Goal: Task Accomplishment & Management: Complete application form

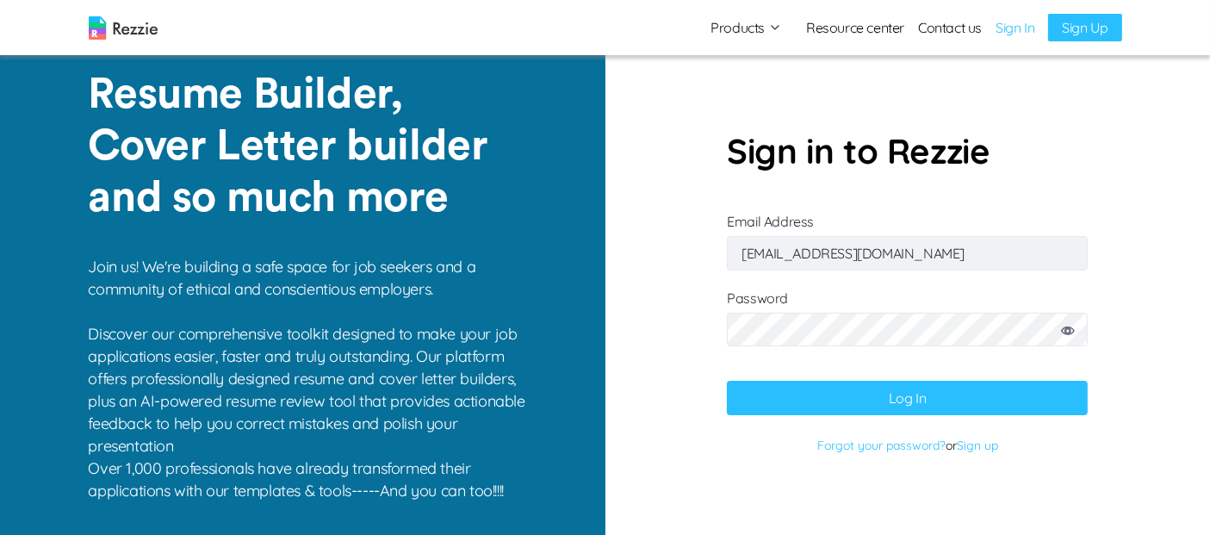
click at [952, 263] on input "[EMAIL_ADDRESS][DOMAIN_NAME]" at bounding box center [907, 253] width 361 height 34
type input "[EMAIL_ADDRESS][DOMAIN_NAME]"
click at [945, 406] on button "Log In" at bounding box center [907, 398] width 361 height 34
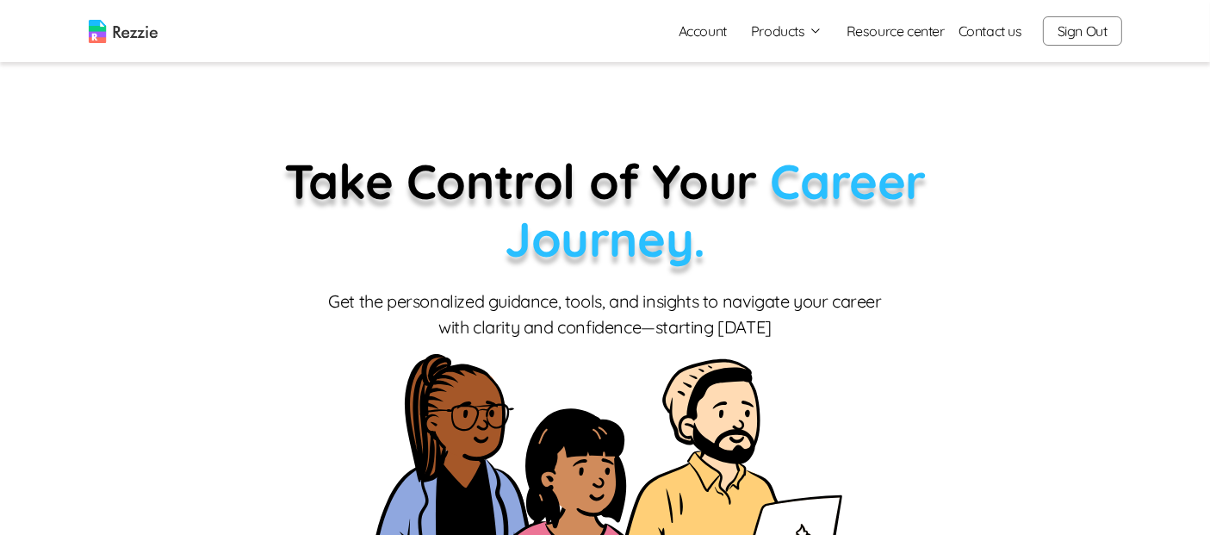
scroll to position [5, 0]
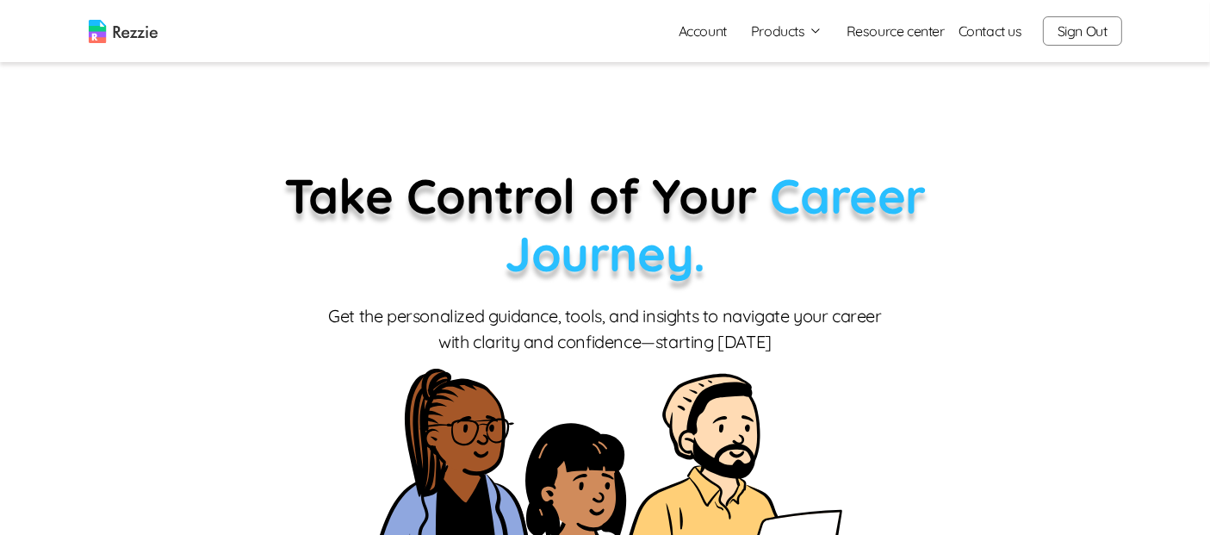
click at [819, 44] on div "Account Products Resume & Cover Letter Builder AI Resume Review Resource center…" at bounding box center [893, 31] width 457 height 34
click at [793, 16] on div "Account Products Resume & Cover Letter Builder AI Resume Review Resource center…" at bounding box center [893, 31] width 457 height 34
click at [792, 18] on div "Account Products Resume & Cover Letter Builder AI Resume Review Resource center…" at bounding box center [893, 31] width 457 height 34
click at [791, 29] on button "Products" at bounding box center [786, 31] width 71 height 21
click at [793, 92] on link "AI Resume Review" at bounding box center [805, 99] width 211 height 34
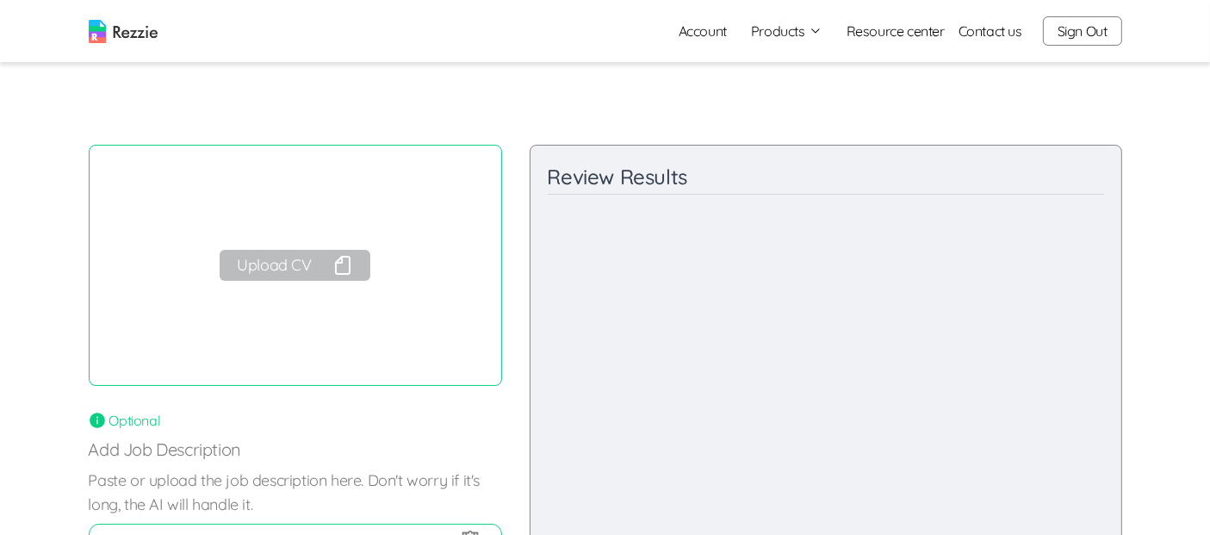
click at [313, 278] on button "Upload CV" at bounding box center [295, 265] width 150 height 31
click at [772, 27] on button "Products" at bounding box center [786, 31] width 71 height 21
click at [823, 69] on link "Resume & Cover Letter Builder" at bounding box center [805, 64] width 211 height 34
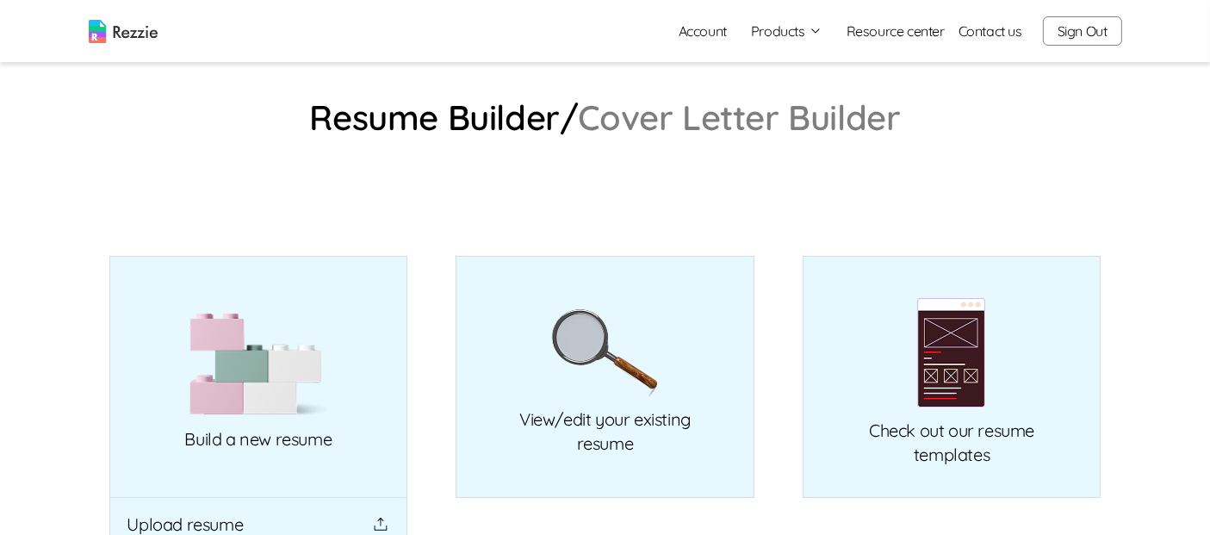
click at [788, 125] on link "Cover Letter Builder" at bounding box center [740, 117] width 322 height 28
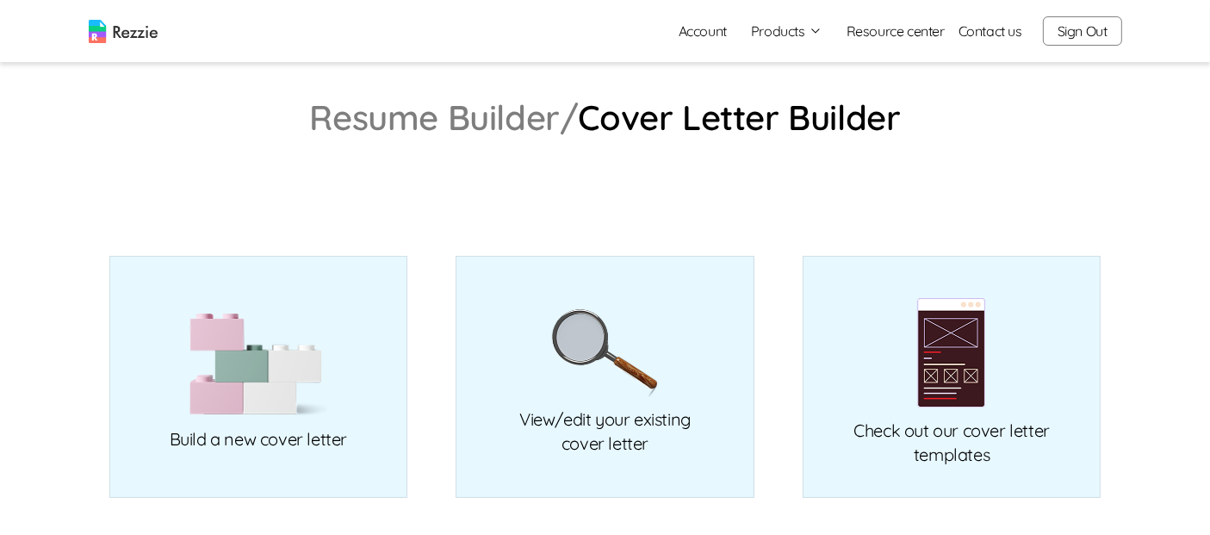
click at [490, 110] on link "Resume Builder/" at bounding box center [443, 117] width 269 height 28
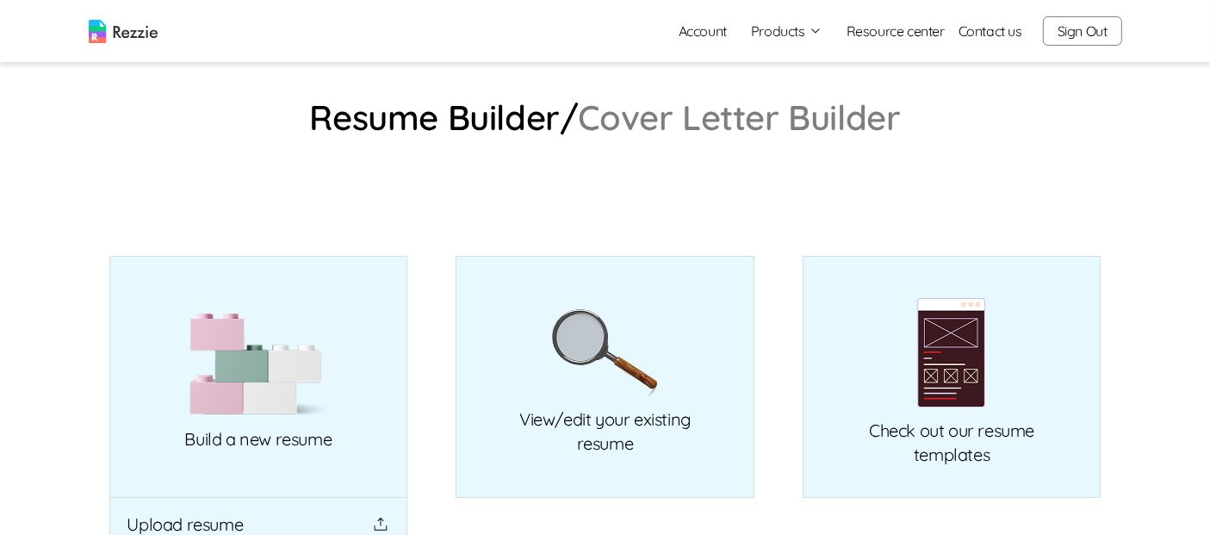
click at [773, 36] on button "Products" at bounding box center [786, 31] width 71 height 21
click at [1058, 155] on div "Resume Builder/ Cover Letter Builder Build a new resume Upload resume View/edit…" at bounding box center [605, 327] width 1033 height 449
click at [268, 356] on img at bounding box center [258, 365] width 138 height 104
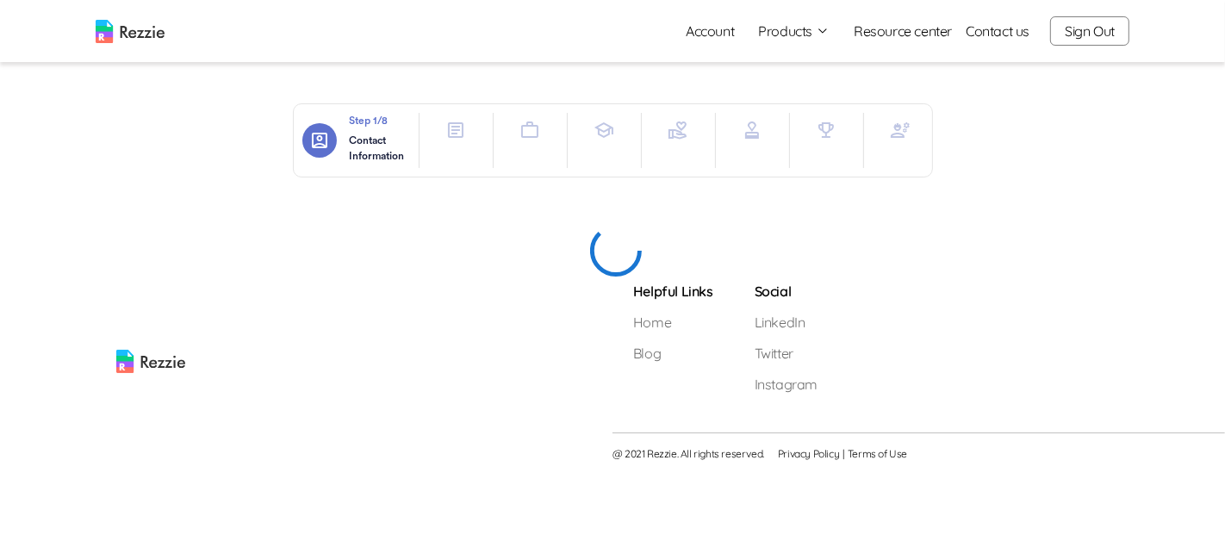
click at [899, 130] on icon "button" at bounding box center [900, 130] width 21 height 21
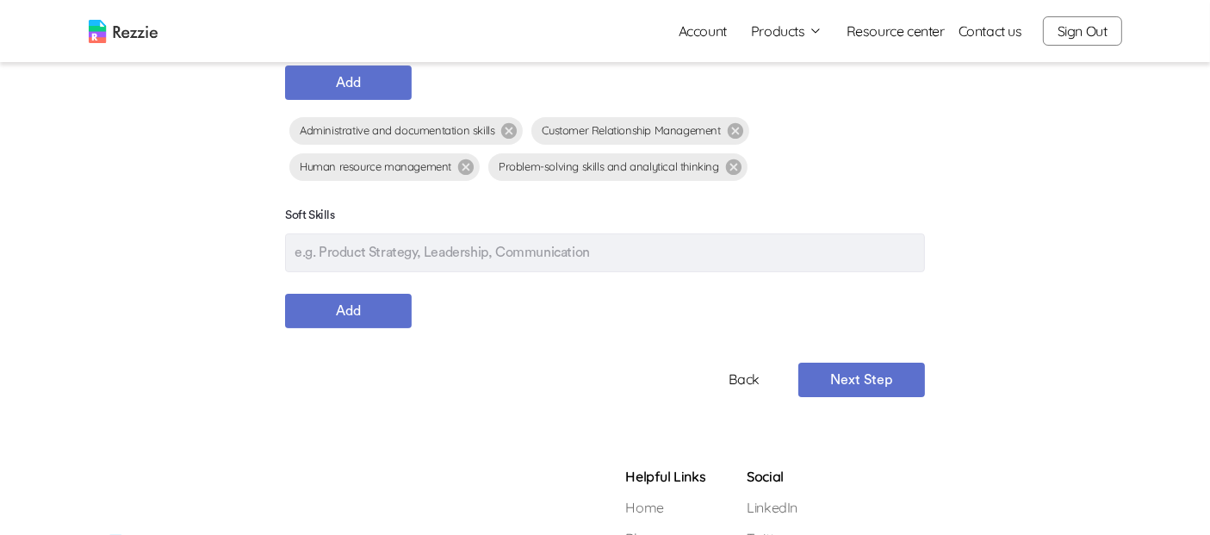
scroll to position [333, 0]
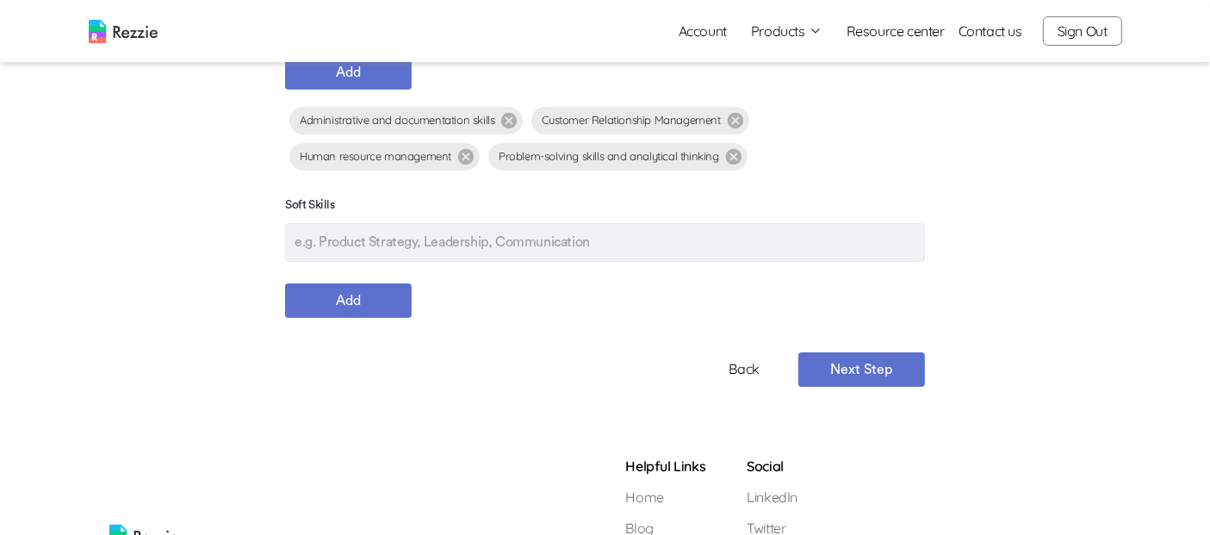
click at [886, 375] on button "Next Step" at bounding box center [861, 369] width 127 height 34
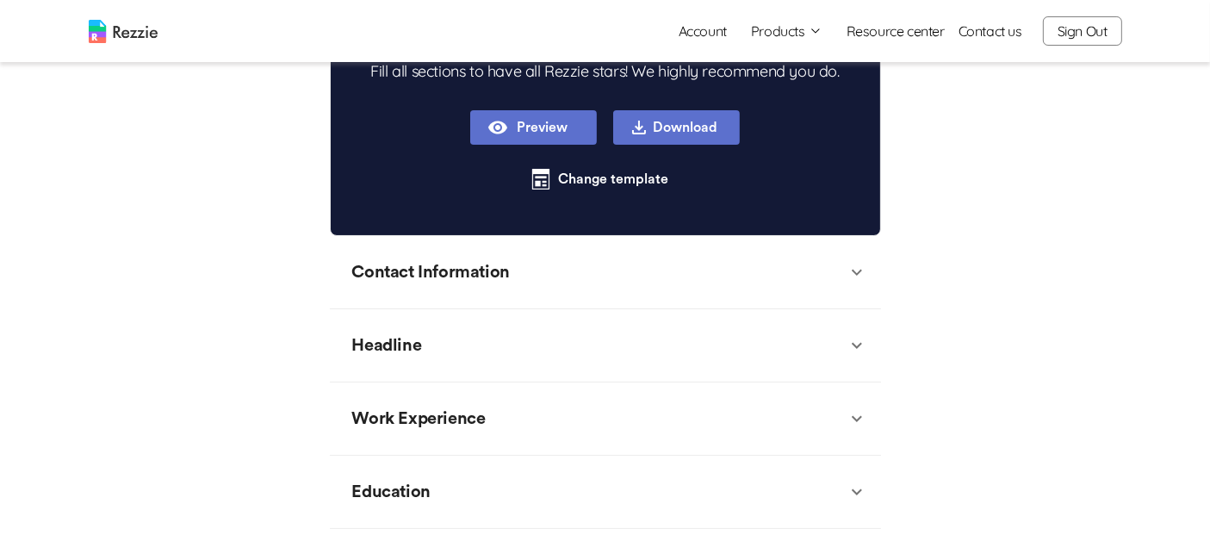
scroll to position [519, 0]
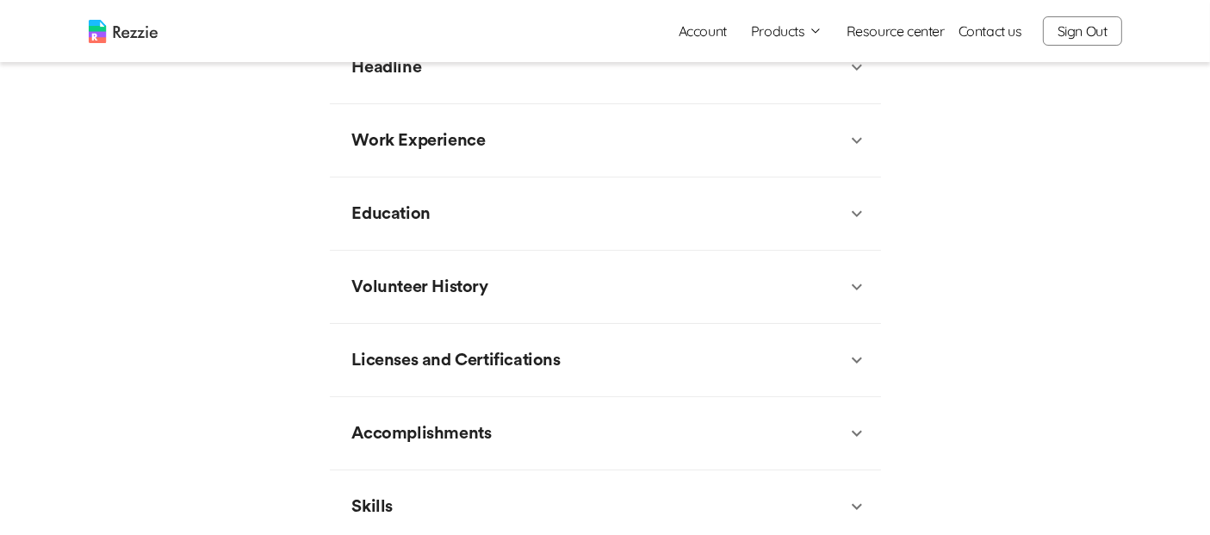
type textarea "x"
click at [595, 397] on div "Accomplishments" at bounding box center [605, 433] width 551 height 73
type textarea "x"
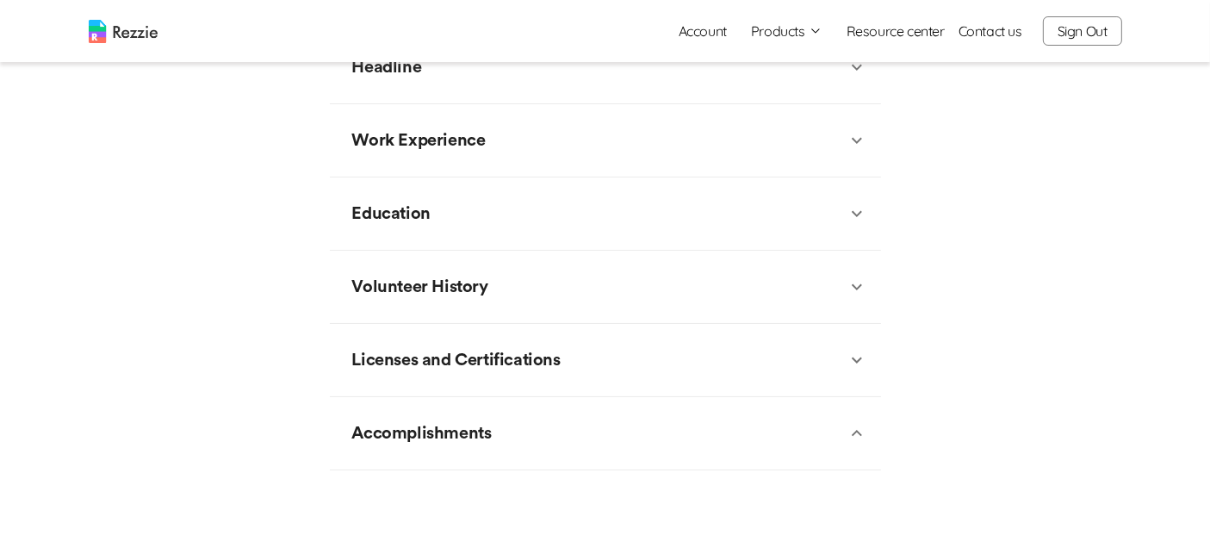
type textarea "x"
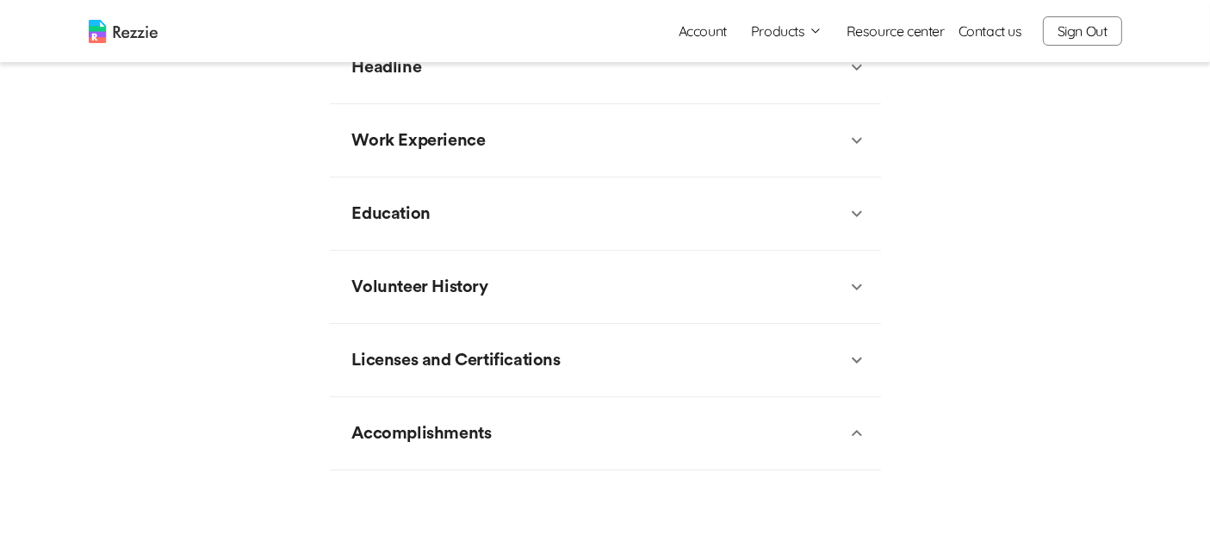
type textarea "x"
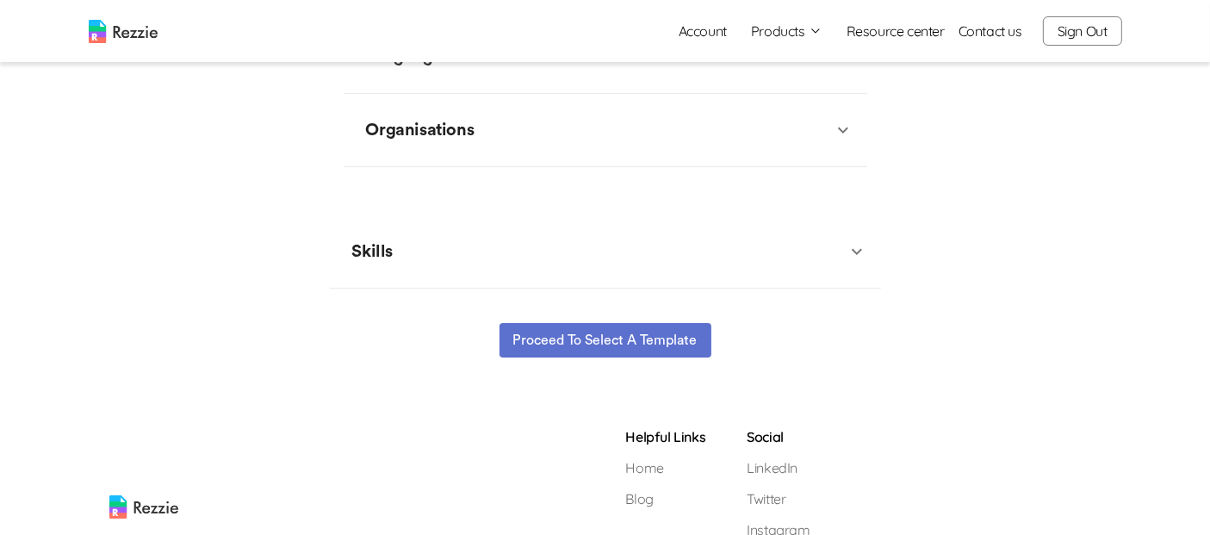
click at [615, 329] on button "Proceed to select a template" at bounding box center [606, 340] width 212 height 34
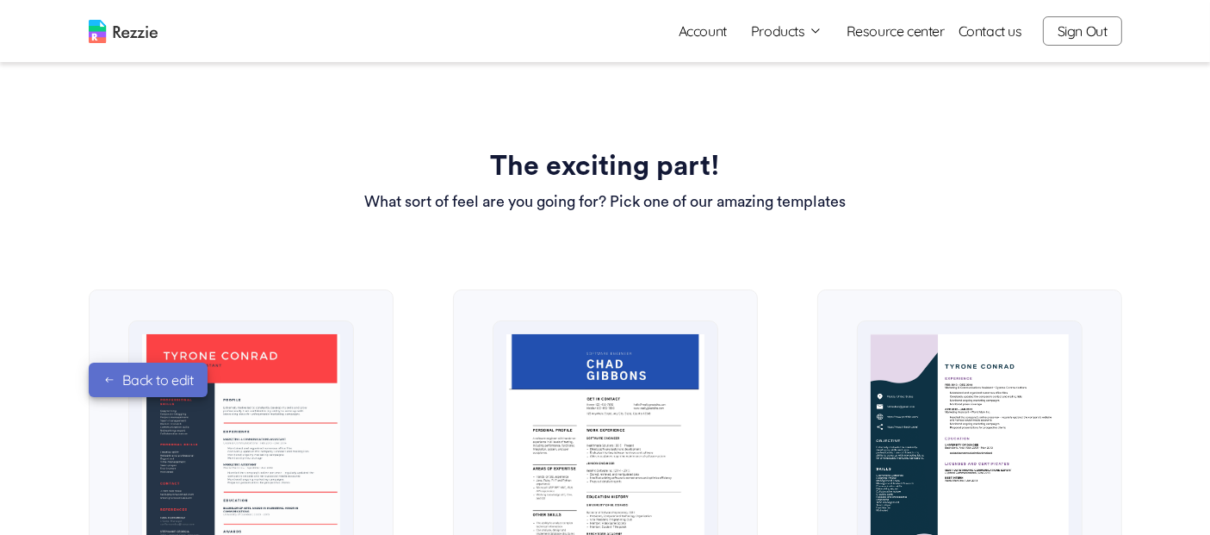
click at [137, 40] on img at bounding box center [123, 31] width 69 height 23
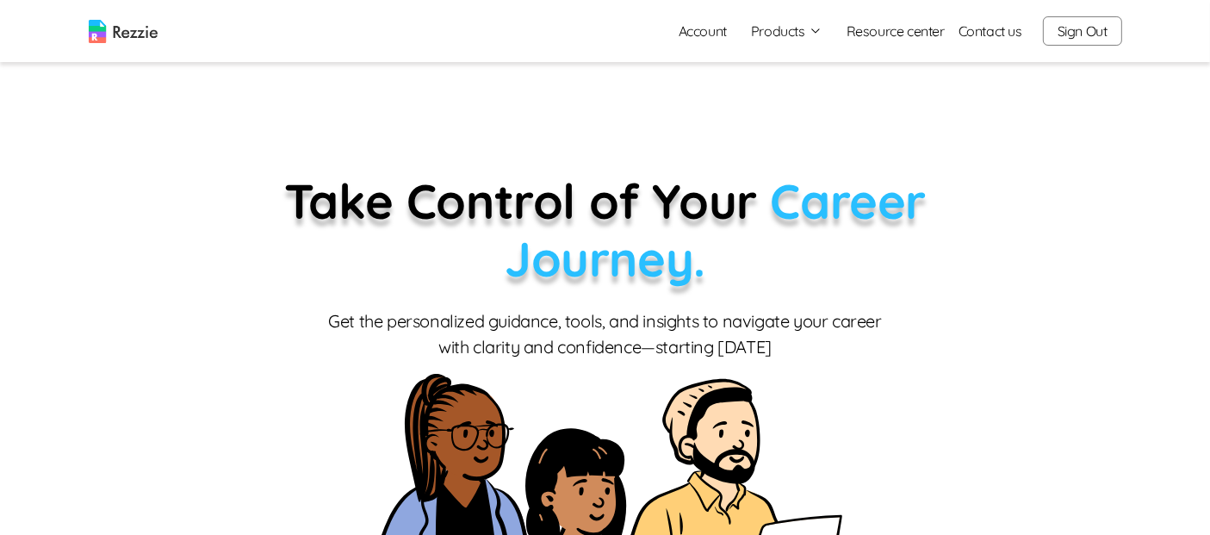
click at [1081, 35] on button "Sign Out" at bounding box center [1082, 30] width 79 height 29
